Goal: Information Seeking & Learning: Compare options

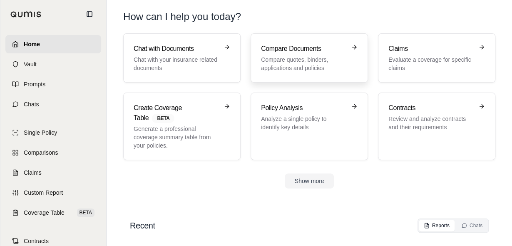
click at [296, 62] on p "Compare quotes, binders, applications and policies" at bounding box center [303, 63] width 85 height 17
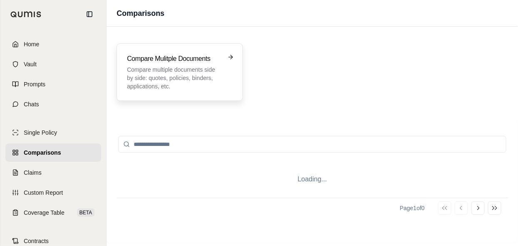
click at [208, 71] on p "Compare multiple documents side by side: quotes, policies, binders, application…" at bounding box center [174, 77] width 94 height 25
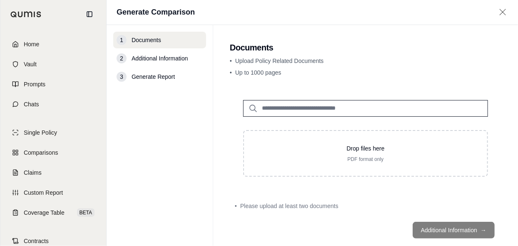
click at [501, 78] on main "Documents • Upload Policy Related Documents • Up to 1000 pages Drop files here …" at bounding box center [365, 135] width 305 height 221
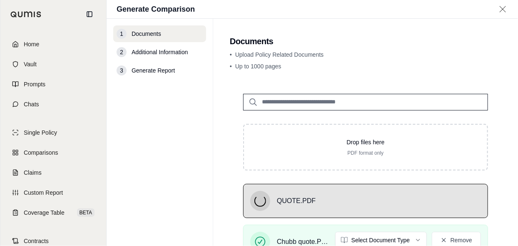
scroll to position [98, 0]
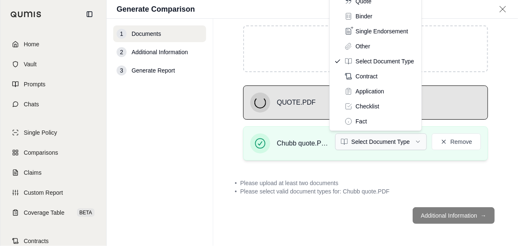
click at [401, 141] on html "Home Vault Prompts Chats Single Policy Comparisons Claims Custom Report Coverag…" at bounding box center [259, 123] width 518 height 246
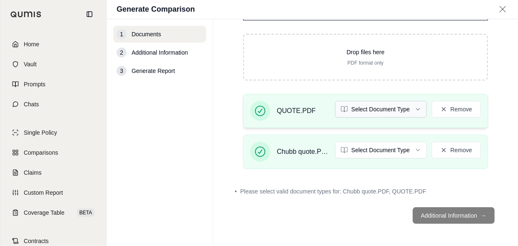
click at [388, 103] on html "Home Vault Prompts Chats Single Policy Comparisons Claims Custom Report Coverag…" at bounding box center [259, 123] width 518 height 246
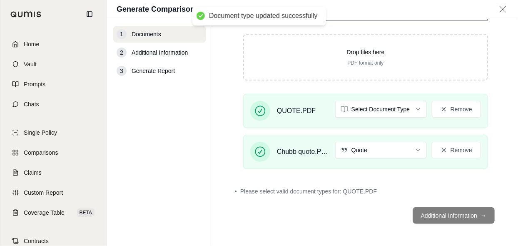
click at [454, 210] on footer "Additional Information →" at bounding box center [366, 215] width 272 height 30
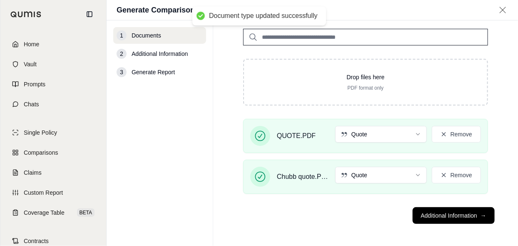
click at [467, 228] on footer "Additional Information →" at bounding box center [366, 215] width 272 height 30
click at [467, 221] on button "Additional Information →" at bounding box center [454, 215] width 82 height 17
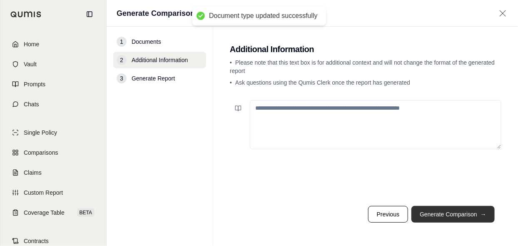
scroll to position [0, 0]
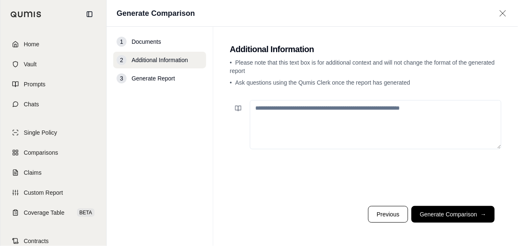
click at [360, 125] on textarea at bounding box center [376, 124] width 252 height 49
click at [362, 106] on textarea "**********" at bounding box center [376, 124] width 252 height 49
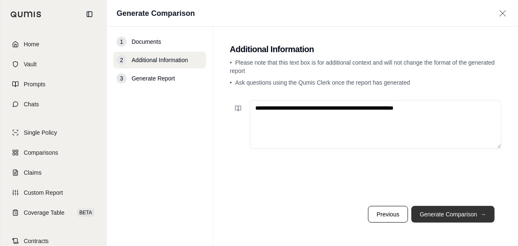
type textarea "**********"
click at [476, 207] on button "Generate Comparison →" at bounding box center [452, 214] width 83 height 17
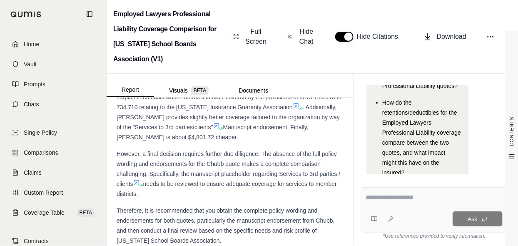
scroll to position [2374, 0]
